Goal: Task Accomplishment & Management: Manage account settings

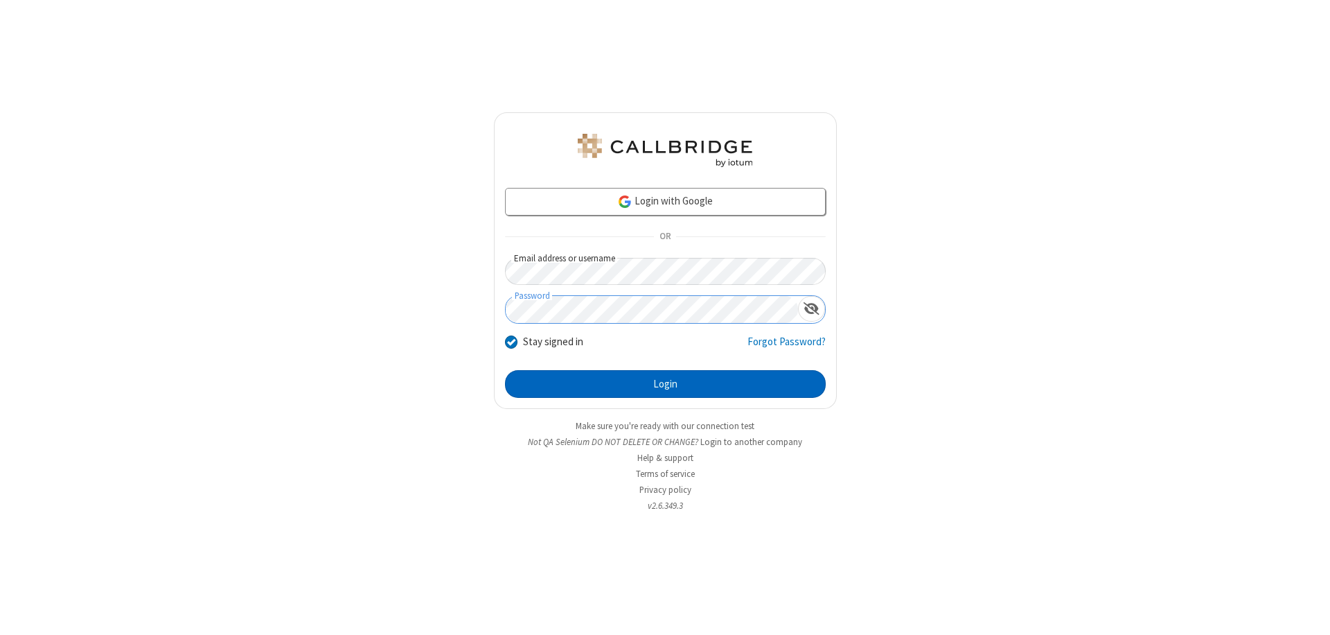
click at [665, 384] on button "Login" at bounding box center [665, 384] width 321 height 28
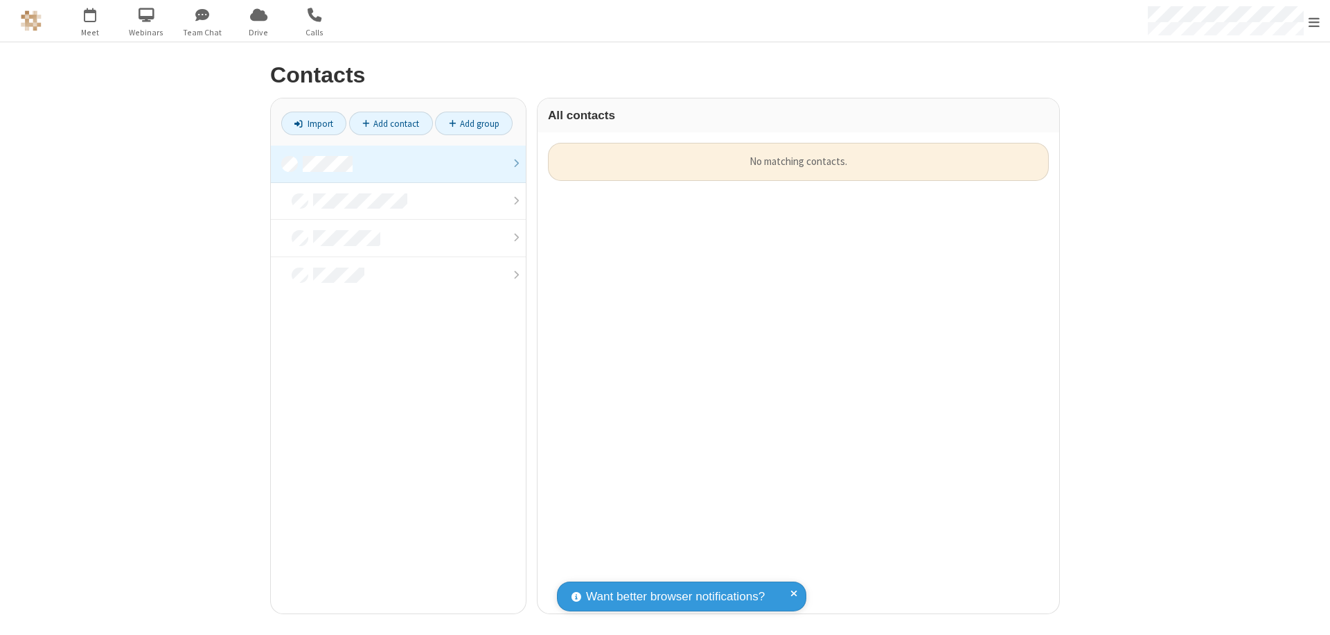
scroll to position [470, 511]
click at [398, 164] on link at bounding box center [398, 164] width 255 height 37
click at [391, 123] on link "Add contact" at bounding box center [391, 124] width 84 height 24
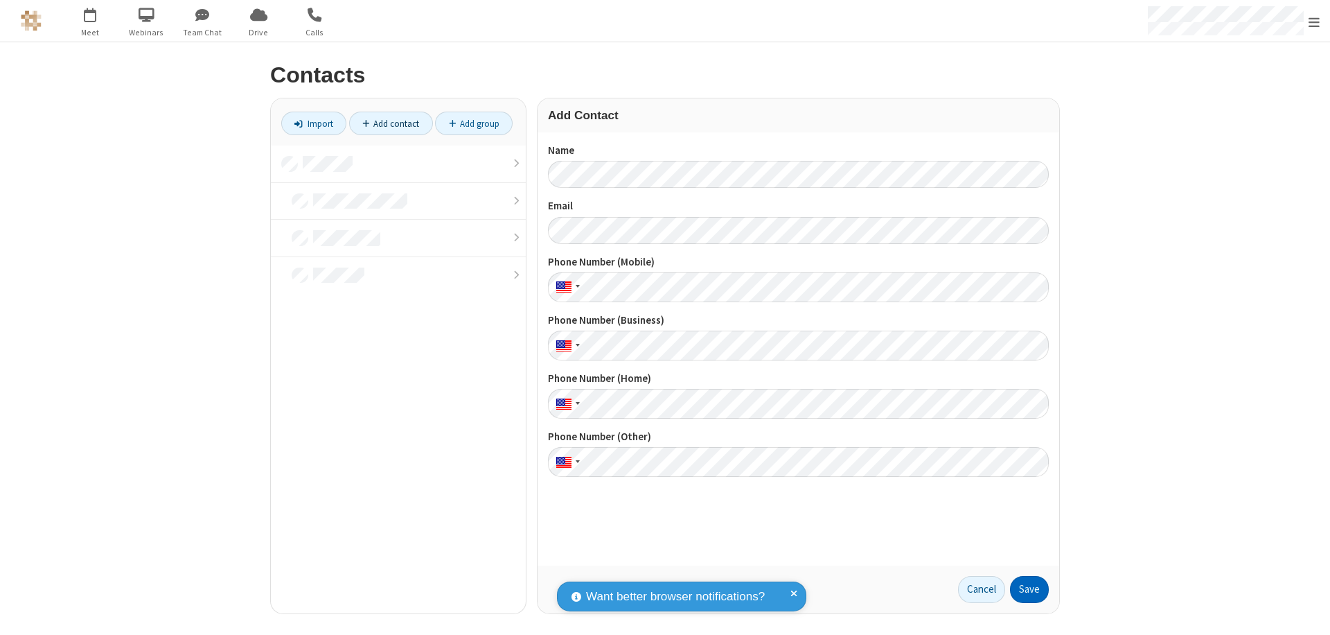
click at [1030, 589] on button "Save" at bounding box center [1029, 590] width 39 height 28
